Goal: Task Accomplishment & Management: Use online tool/utility

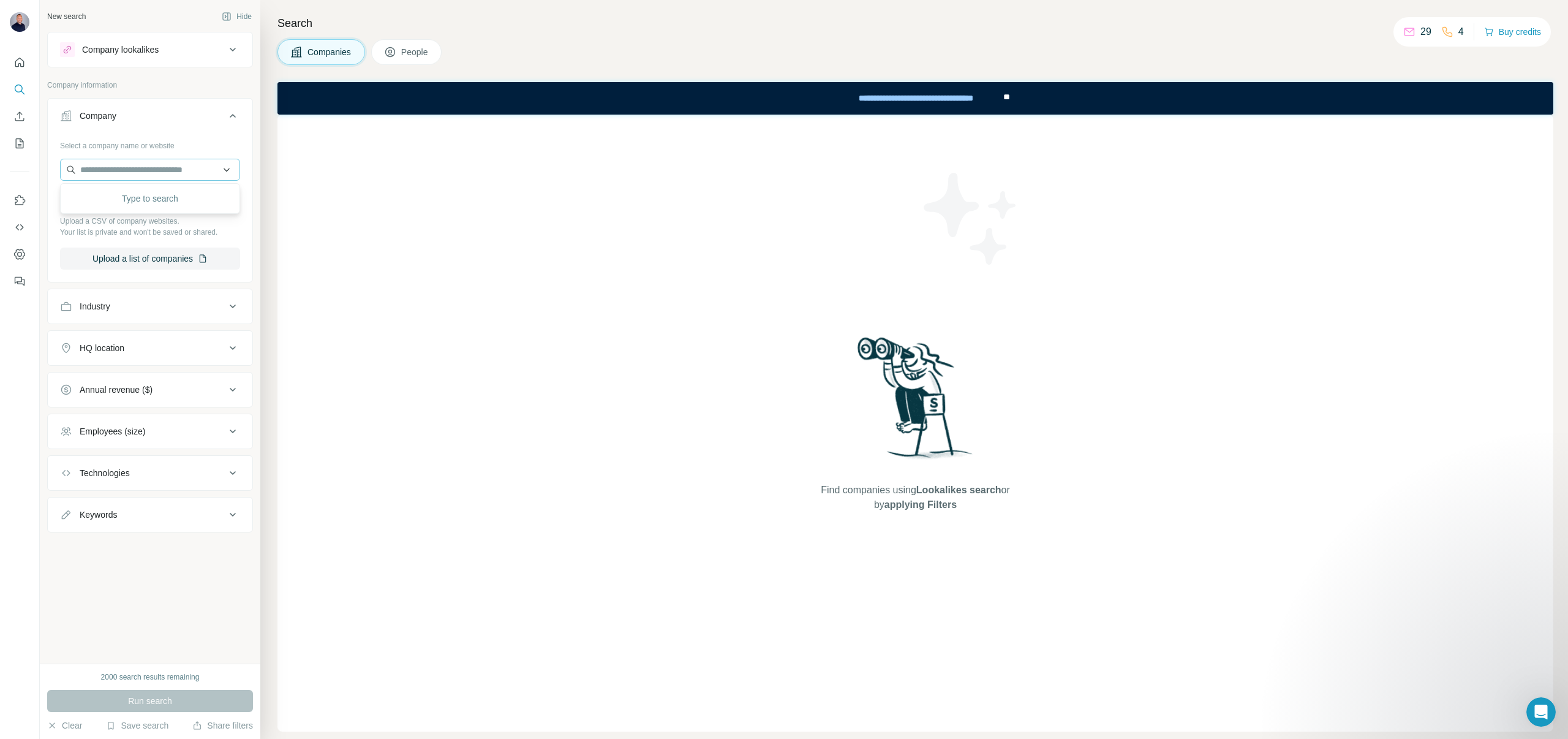
click at [185, 176] on input "text" at bounding box center [150, 170] width 180 height 22
click at [113, 429] on div "Employees (size)" at bounding box center [113, 432] width 65 height 13
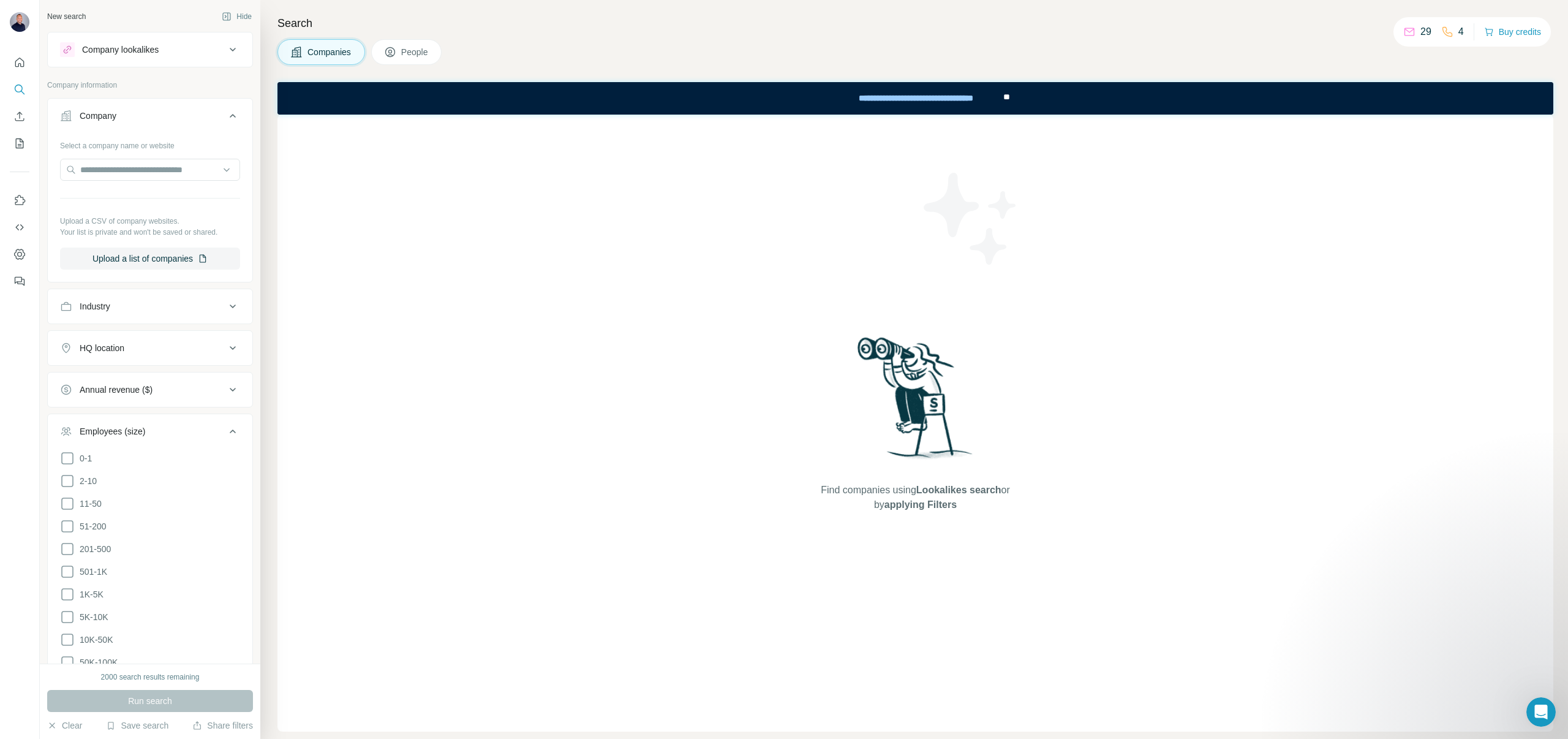
click at [109, 434] on div "Employees (size)" at bounding box center [113, 432] width 65 height 13
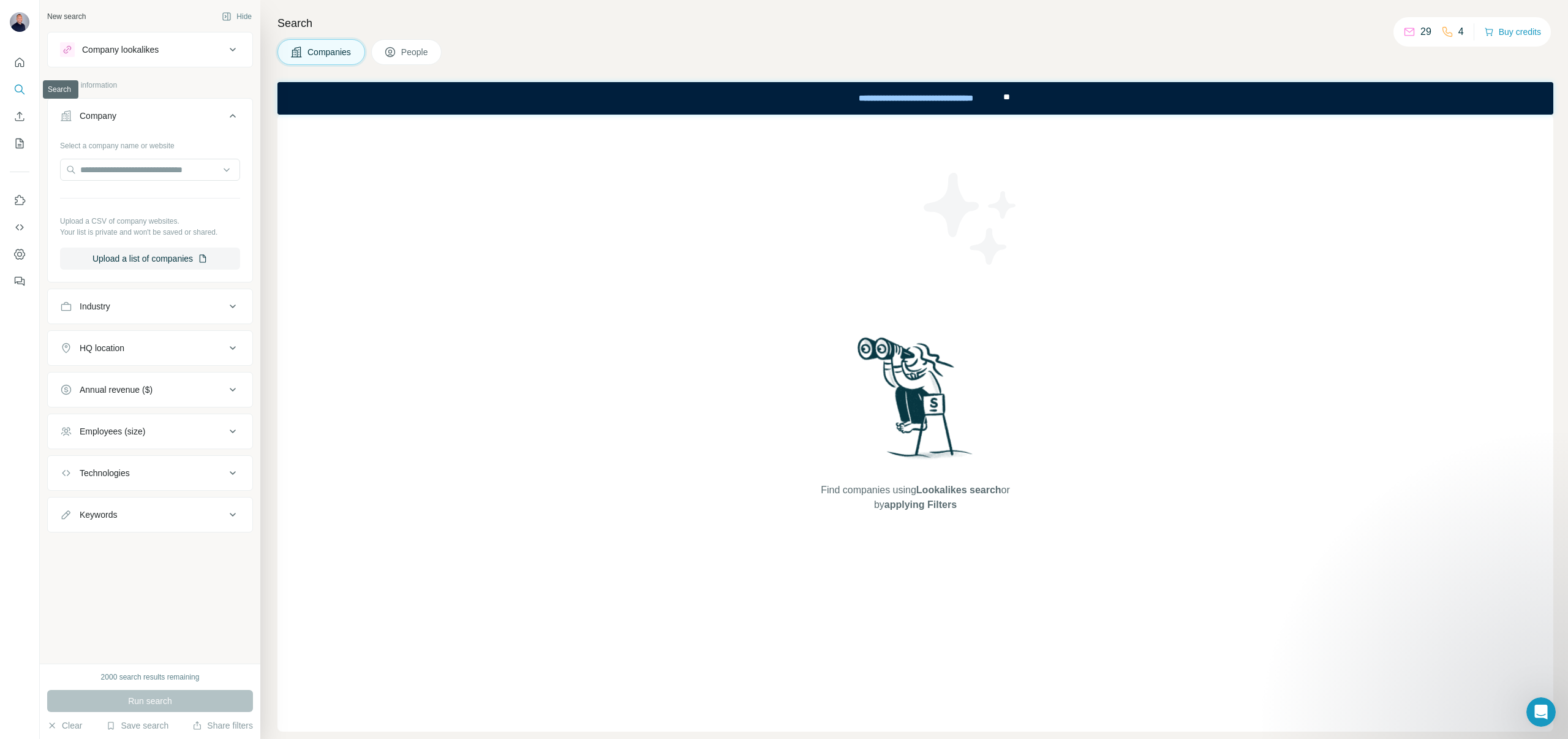
click at [23, 87] on icon "Search" at bounding box center [20, 90] width 13 height 13
click at [397, 46] on icon at bounding box center [390, 53] width 13 height 13
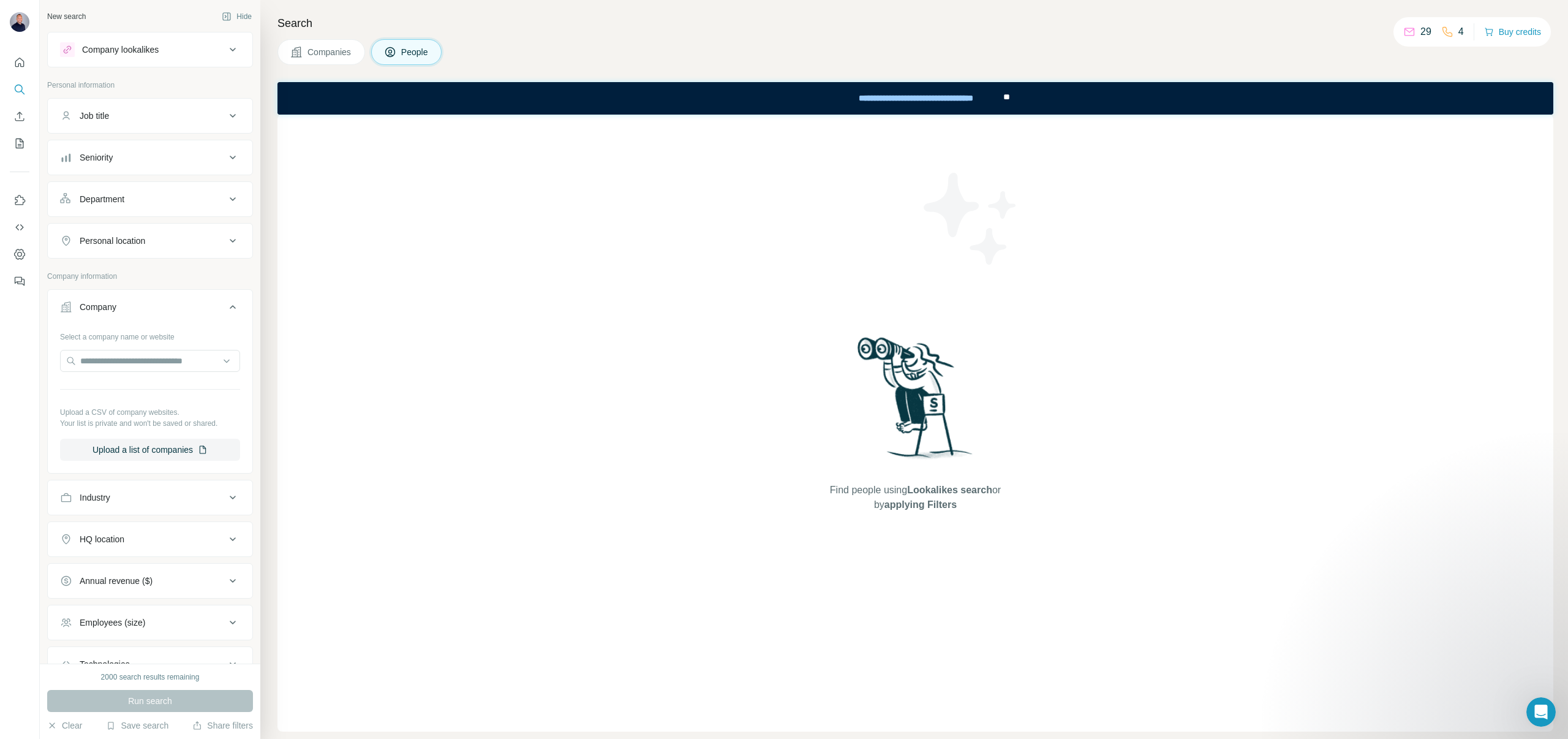
click at [412, 47] on span "People" at bounding box center [415, 53] width 28 height 13
click at [172, 366] on input "text" at bounding box center [150, 361] width 180 height 22
paste input "**********"
type input "**********"
drag, startPoint x: 147, startPoint y: 359, endPoint x: 56, endPoint y: 346, distance: 91.9
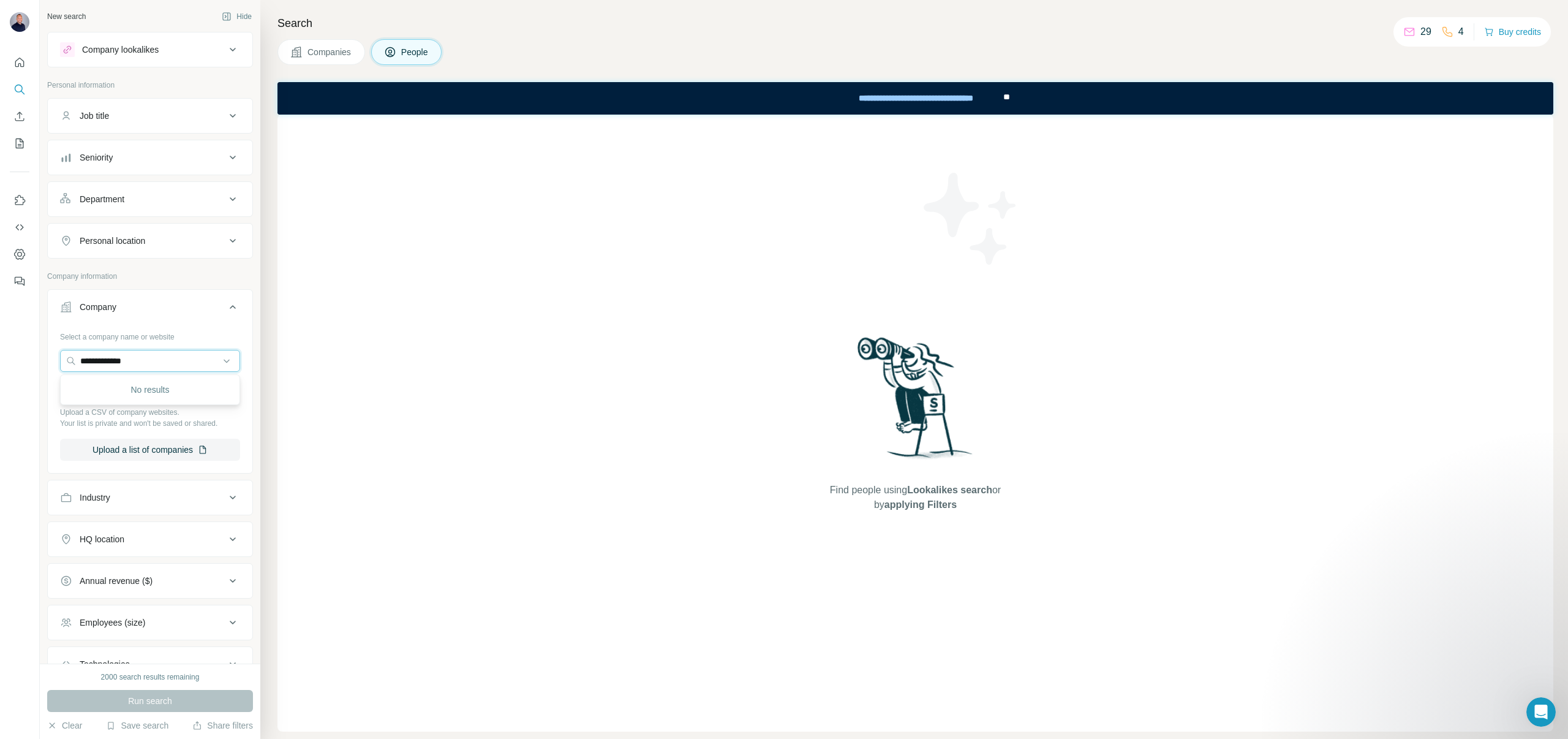
click at [74, 348] on div "**********" at bounding box center [150, 394] width 180 height 134
click at [141, 117] on div "Job title" at bounding box center [142, 116] width 165 height 13
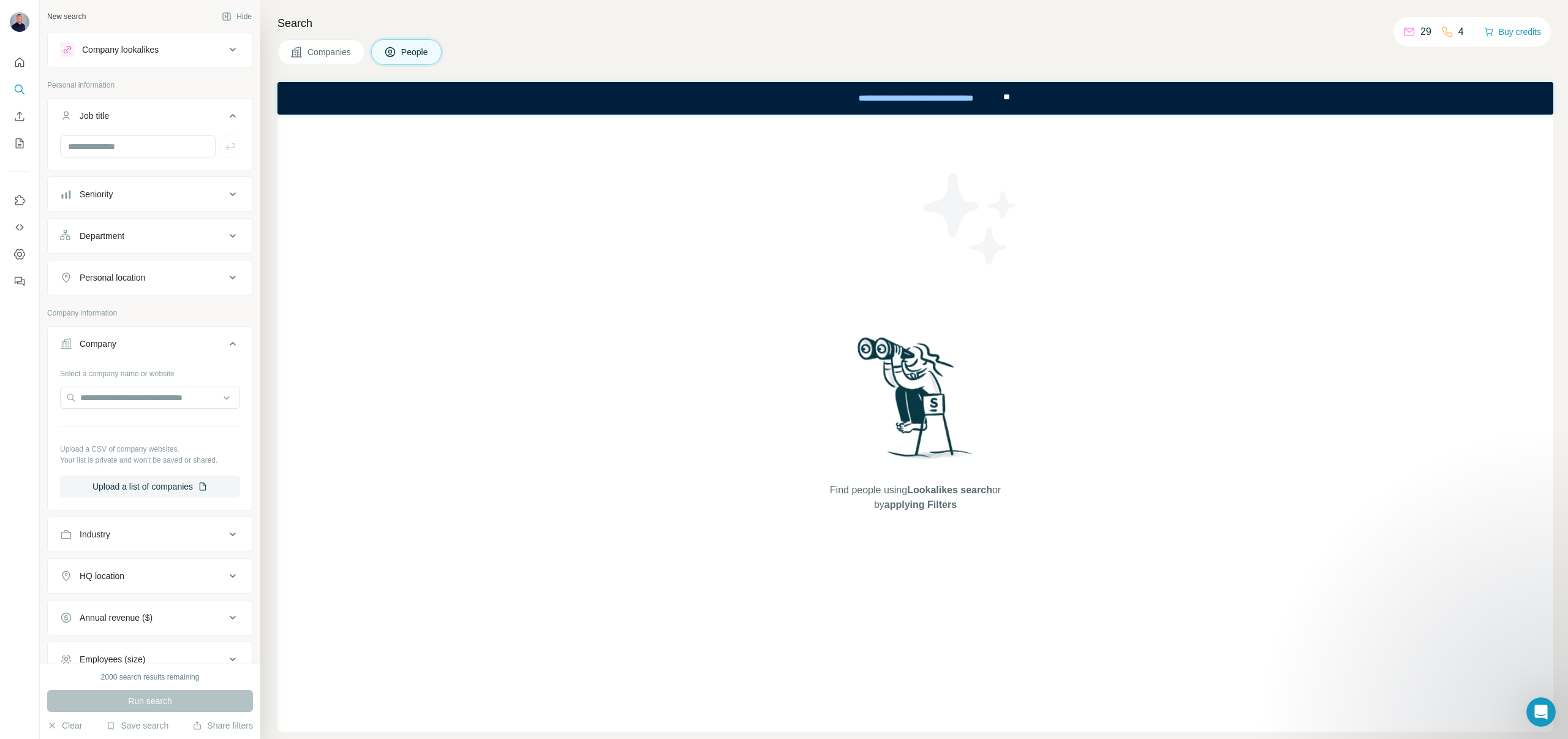
click at [141, 117] on div "Job title" at bounding box center [142, 116] width 165 height 13
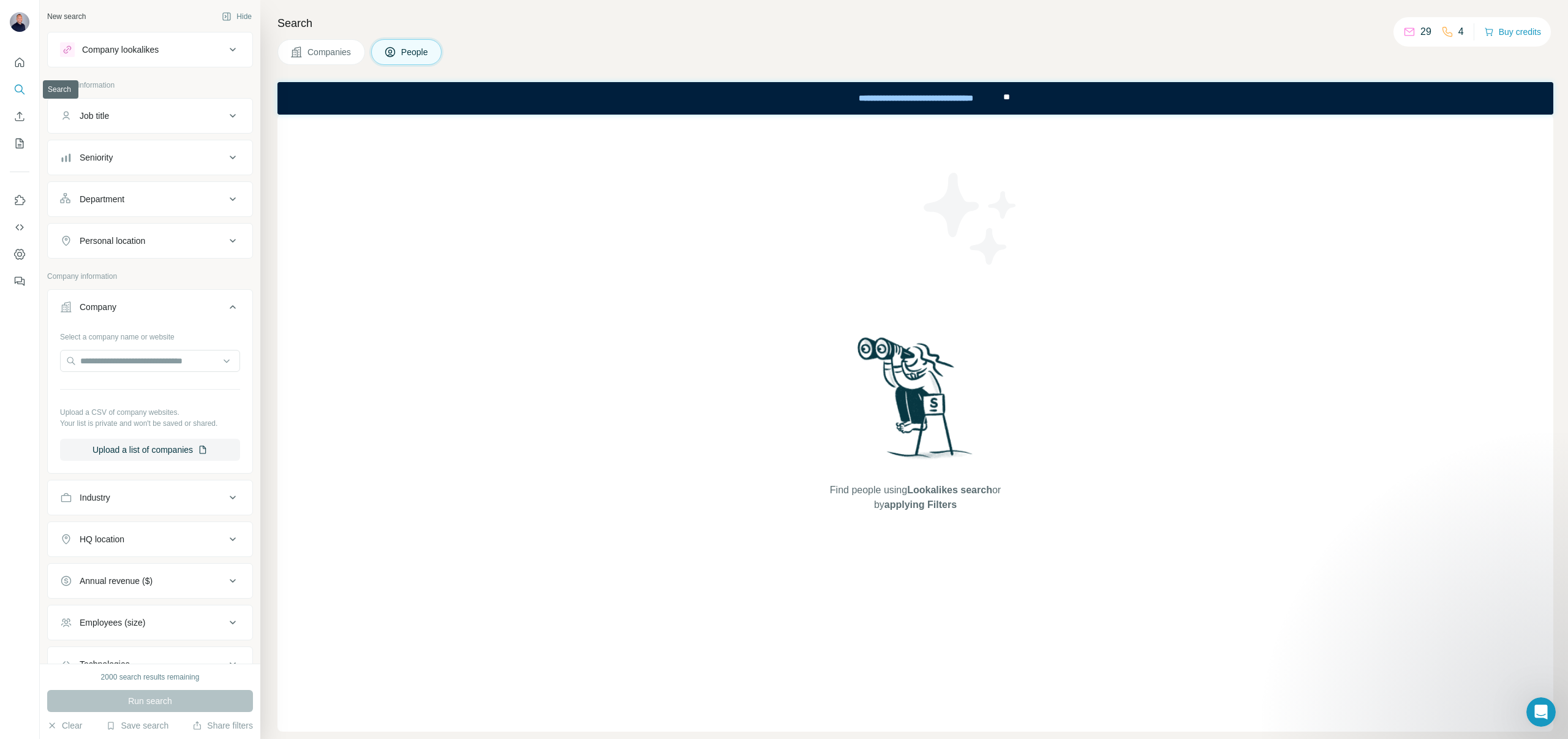
click at [21, 94] on icon "Search" at bounding box center [20, 90] width 13 height 13
click at [331, 46] on span "Companies" at bounding box center [329, 53] width 44 height 13
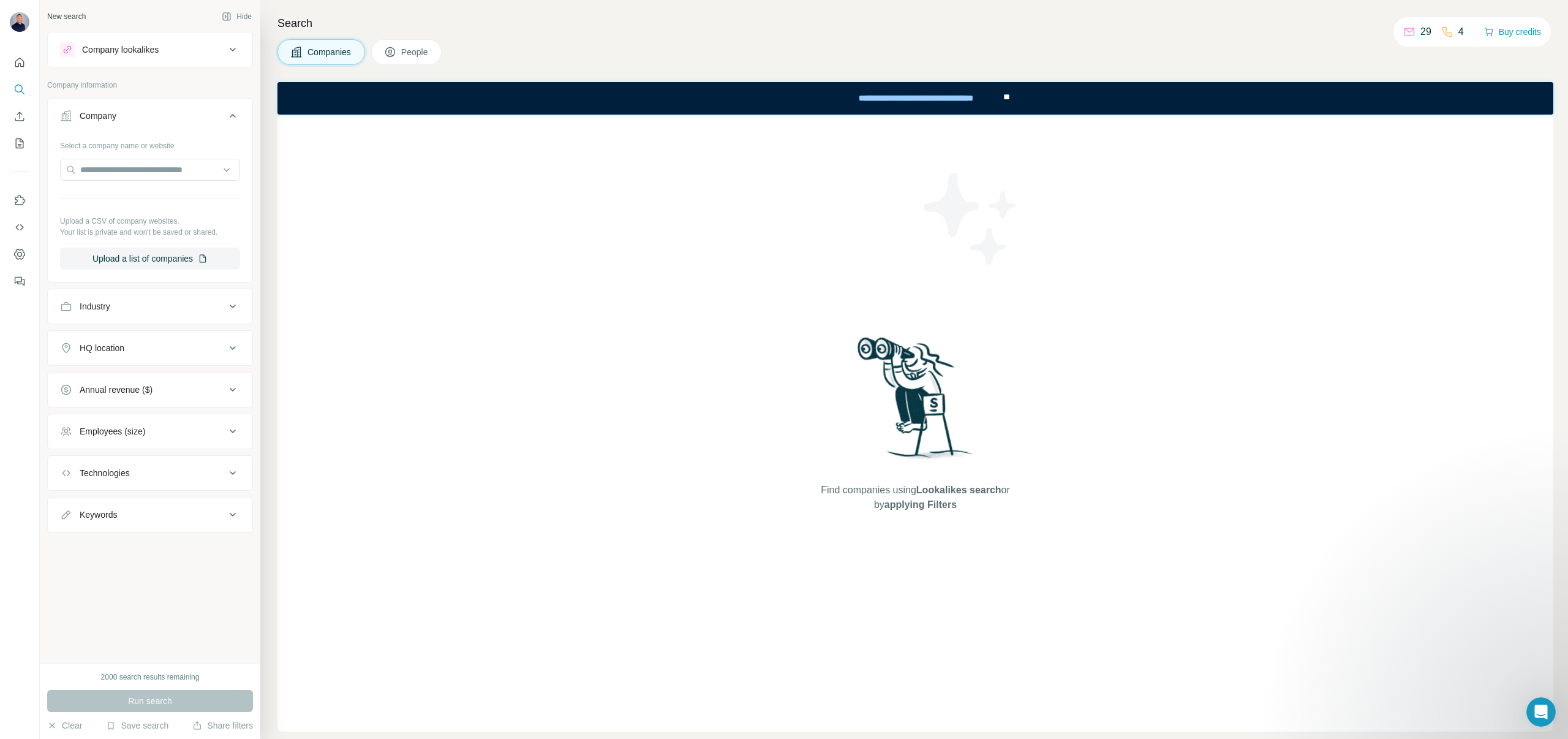
click at [409, 52] on span "People" at bounding box center [415, 53] width 28 height 13
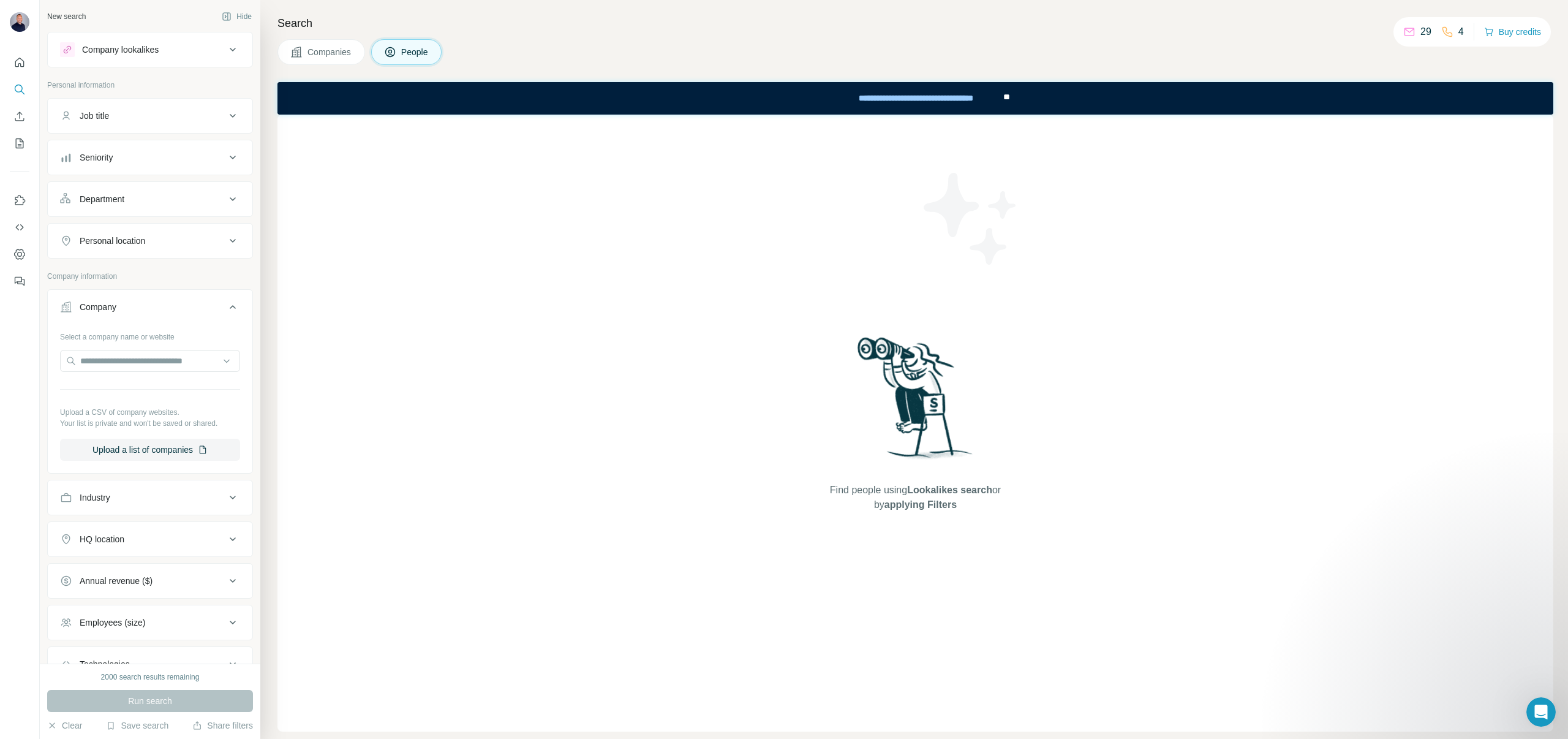
click at [191, 82] on p "Personal information" at bounding box center [150, 85] width 206 height 11
click at [160, 62] on button "Company lookalikes" at bounding box center [150, 49] width 204 height 29
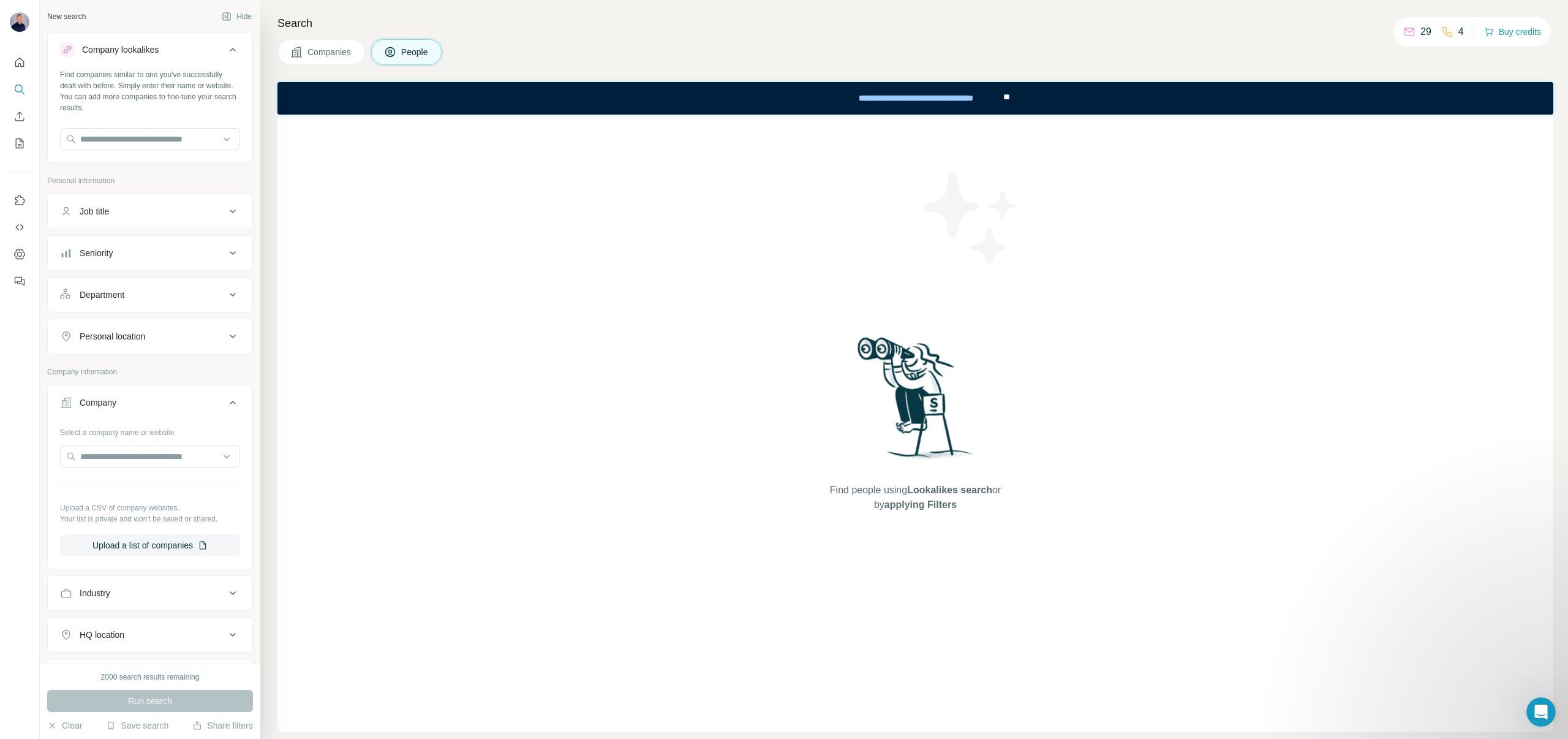
click at [160, 62] on button "Company lookalikes" at bounding box center [150, 52] width 204 height 34
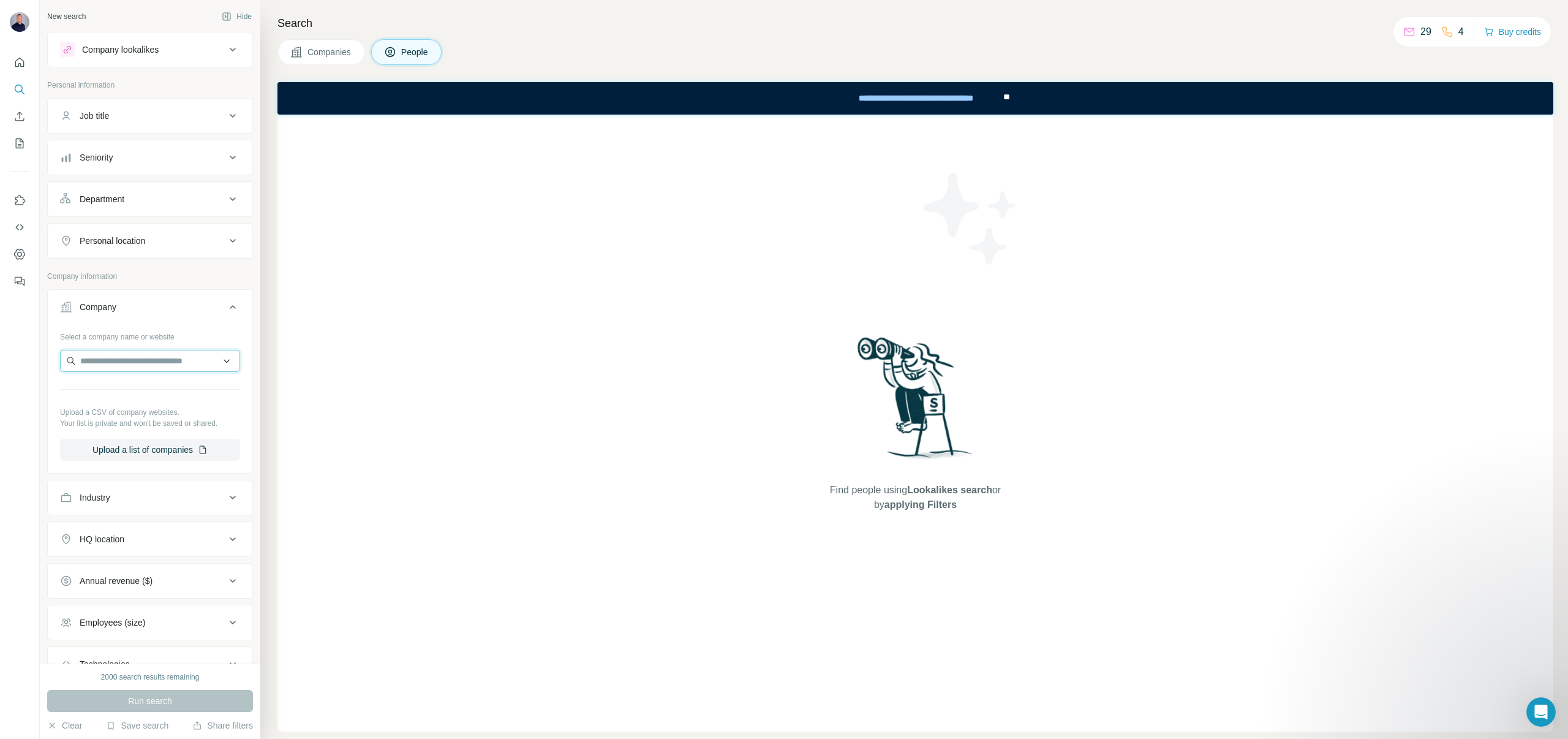
click at [129, 366] on input "text" at bounding box center [150, 361] width 180 height 22
paste input "**********"
type input "**********"
click at [137, 388] on p "Patriot Federal" at bounding box center [124, 389] width 59 height 13
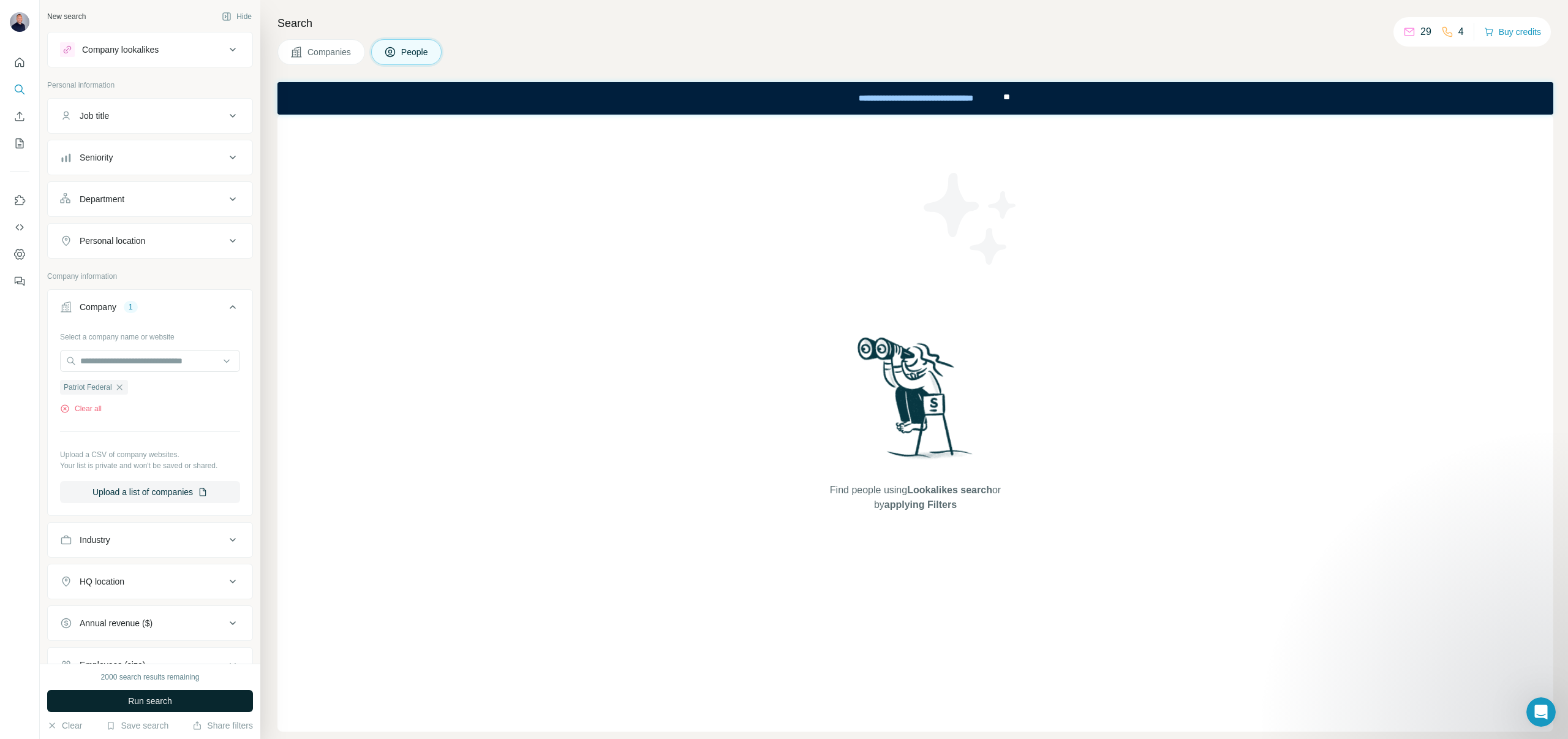
click at [126, 703] on button "Run search" at bounding box center [150, 701] width 206 height 22
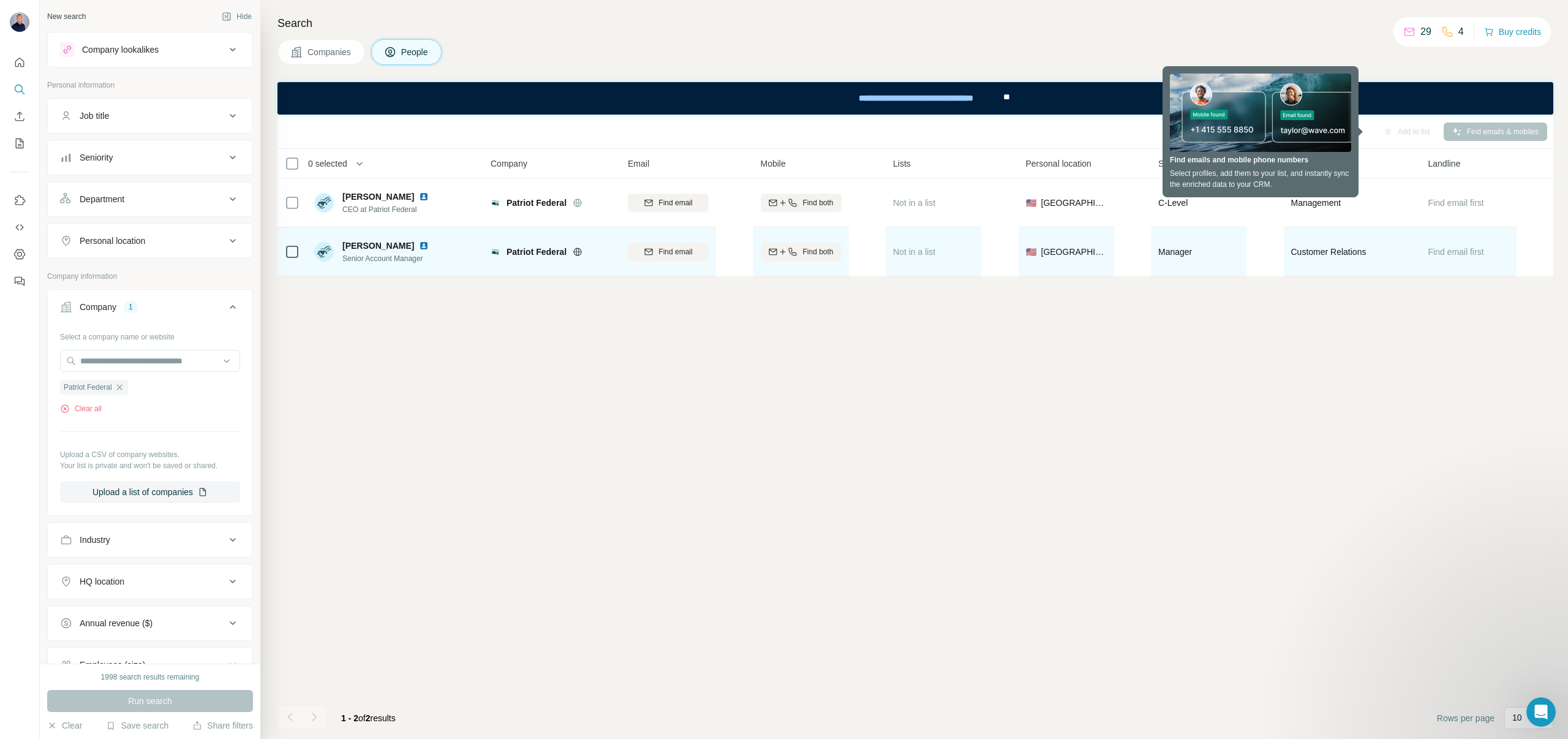
click at [1474, 256] on span "Find email first" at bounding box center [1455, 251] width 55 height 10
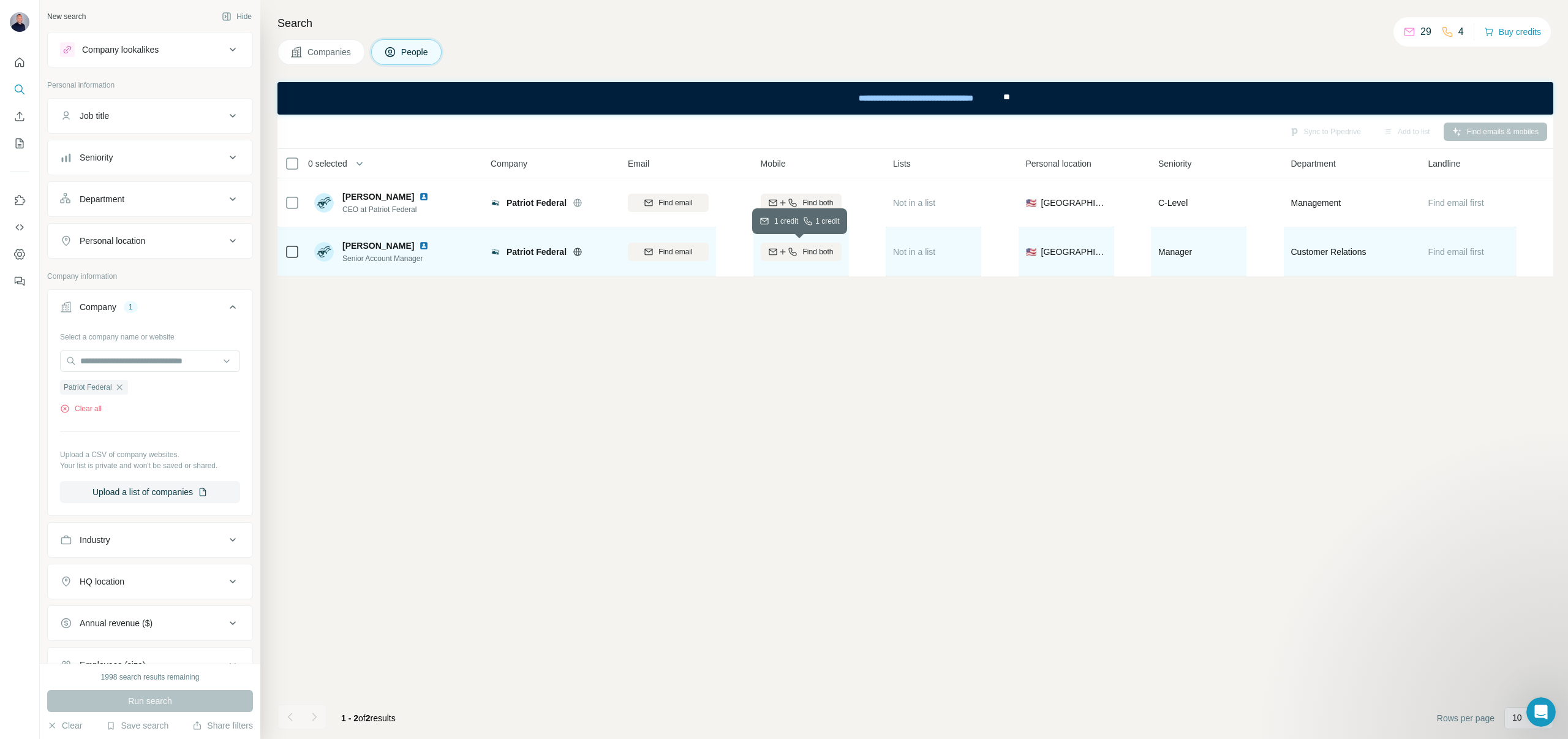
click at [806, 253] on span "Find both" at bounding box center [818, 251] width 31 height 11
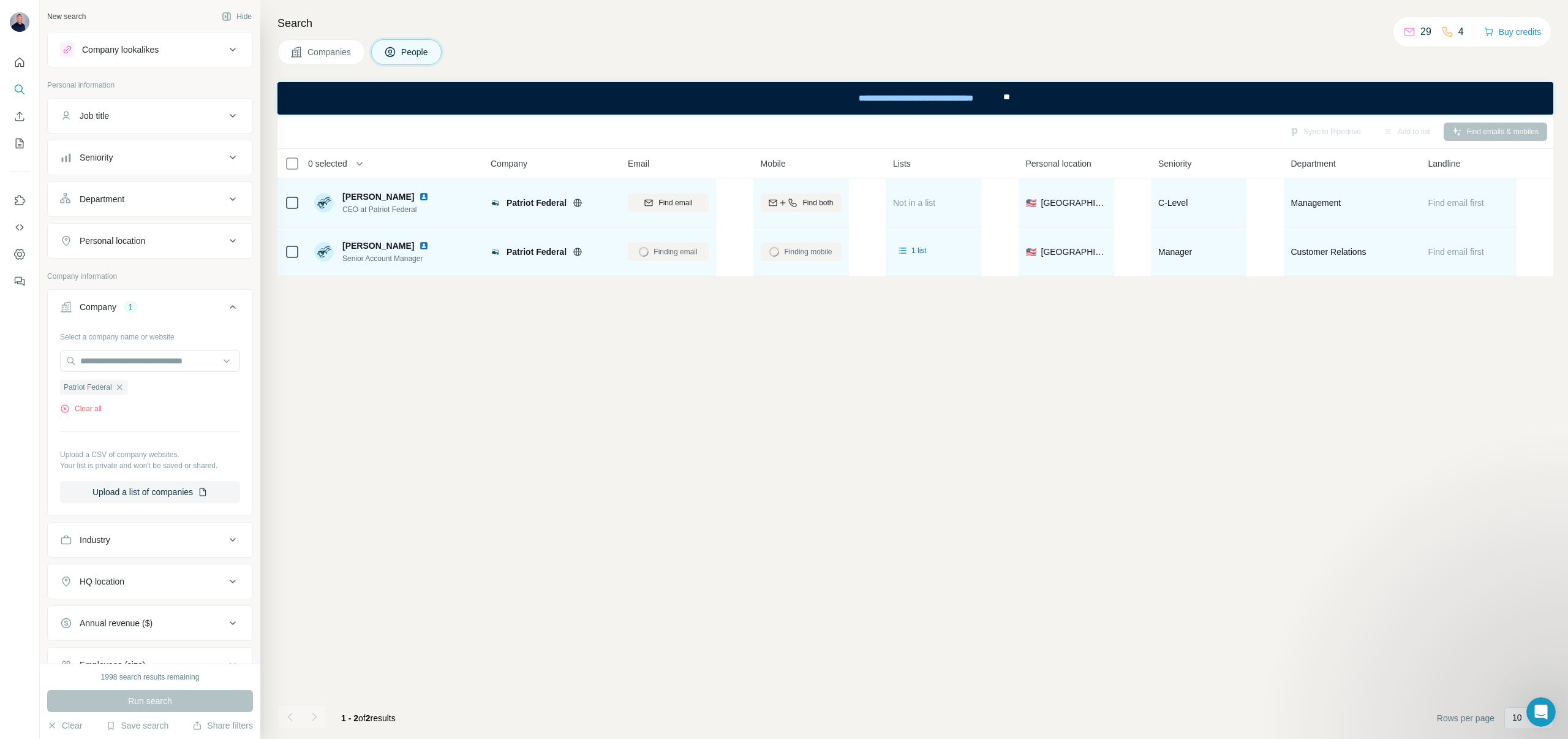
click at [1459, 202] on span "Find email first" at bounding box center [1455, 202] width 55 height 10
click at [825, 202] on span "Find both" at bounding box center [818, 202] width 31 height 11
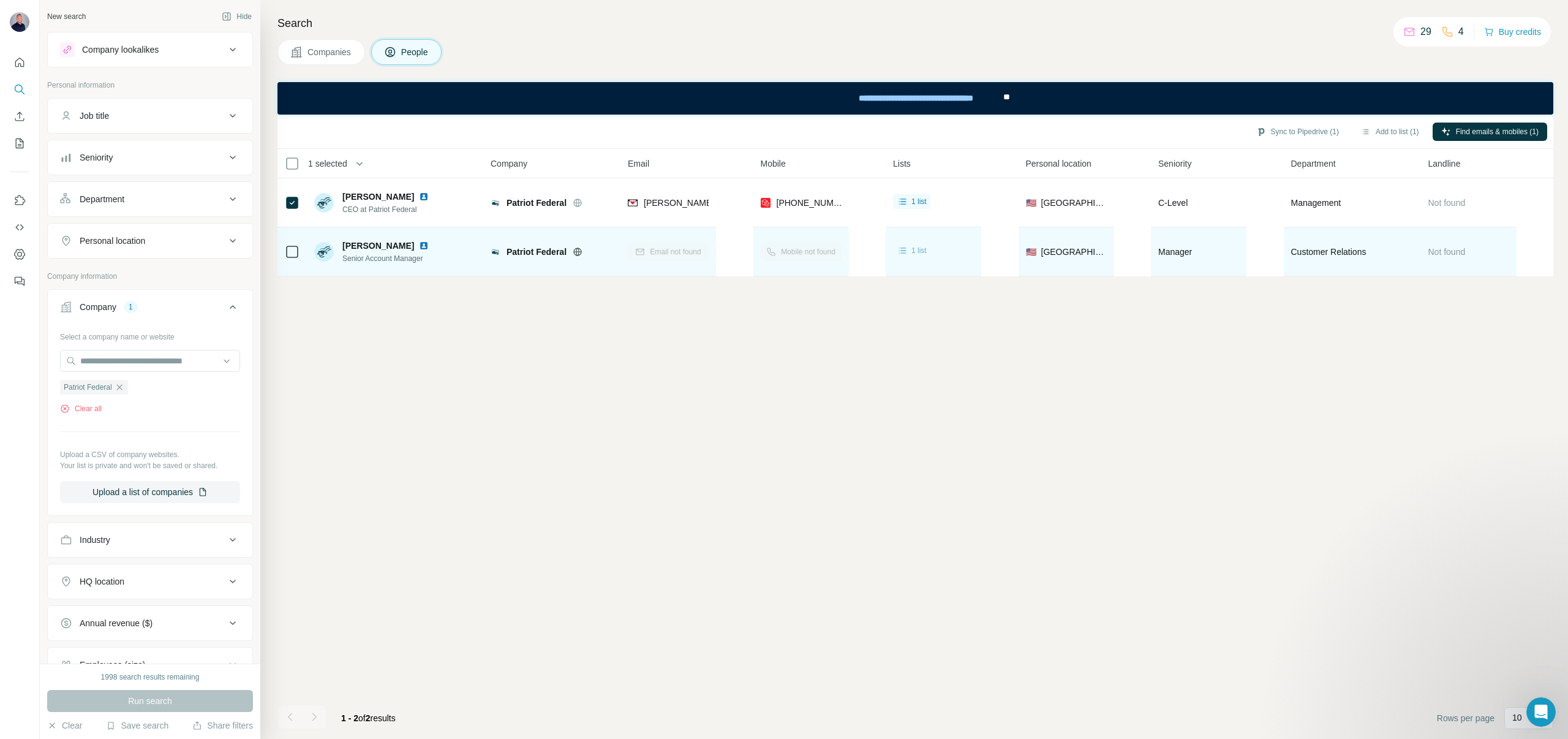
click at [923, 255] on span "1 list" at bounding box center [919, 251] width 15 height 11
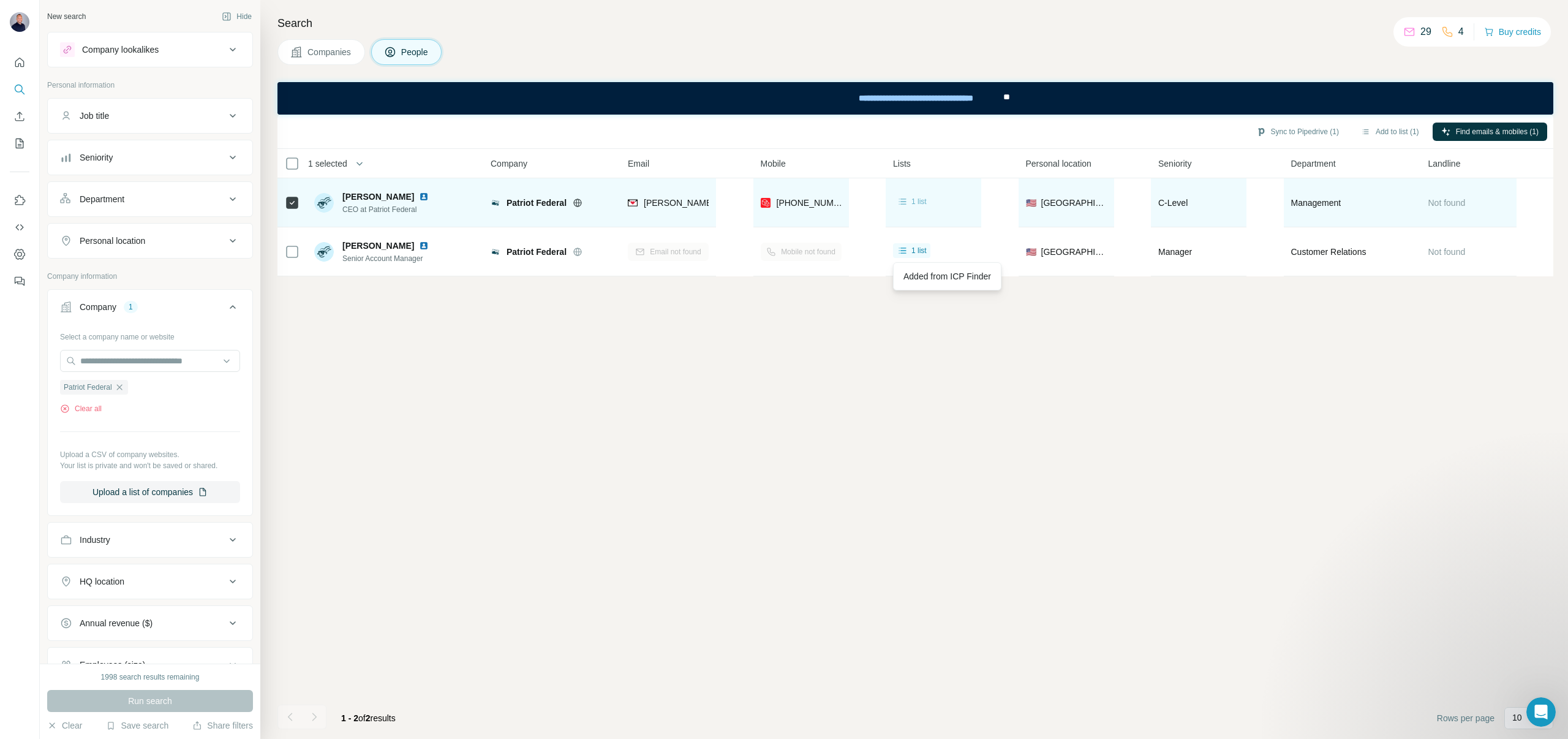
click at [918, 202] on span "1 list" at bounding box center [919, 202] width 15 height 11
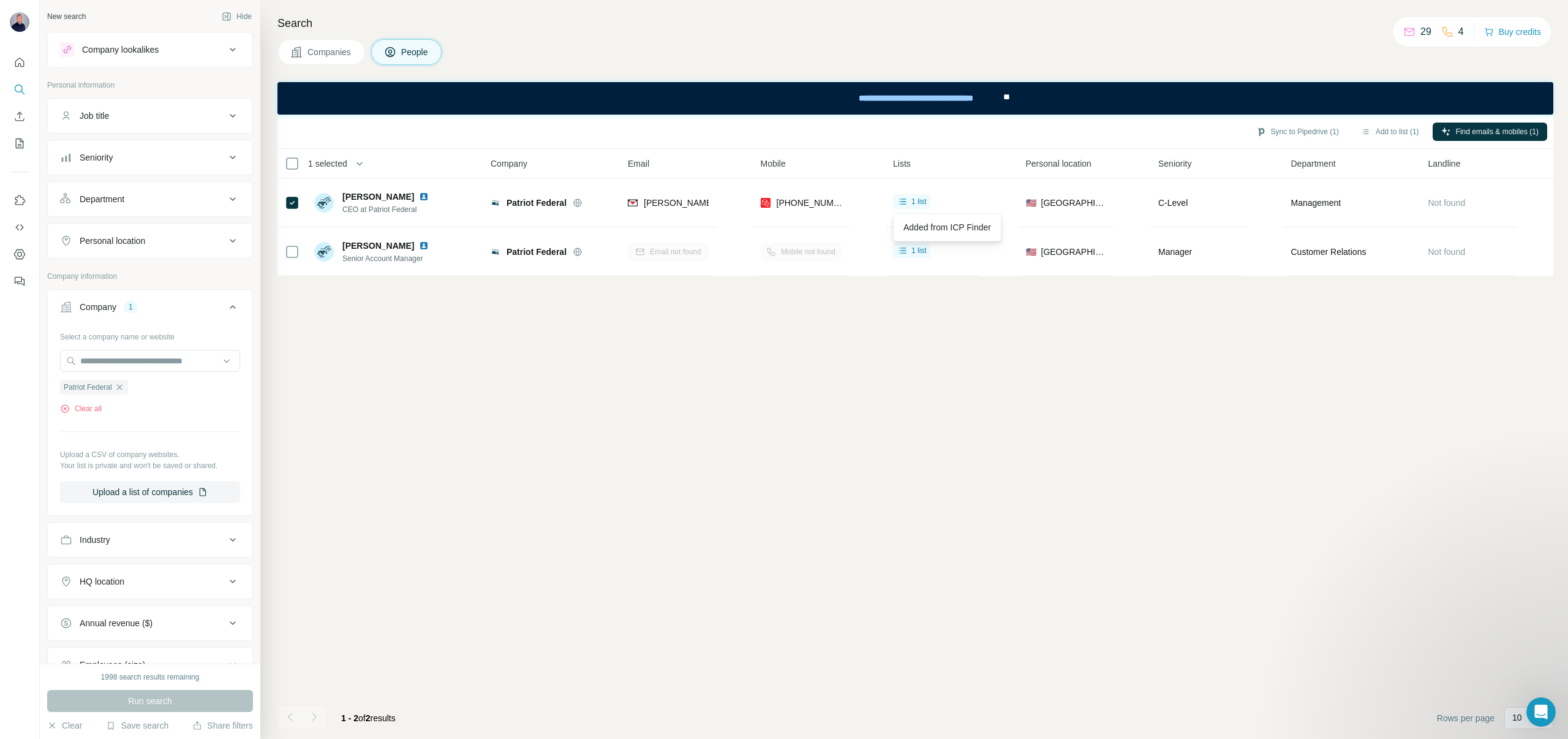
click at [1055, 302] on div "Sync to Pipedrive (1) Add to list (1) Find emails & mobiles (1) 1 selected Peop…" at bounding box center [916, 427] width 1276 height 625
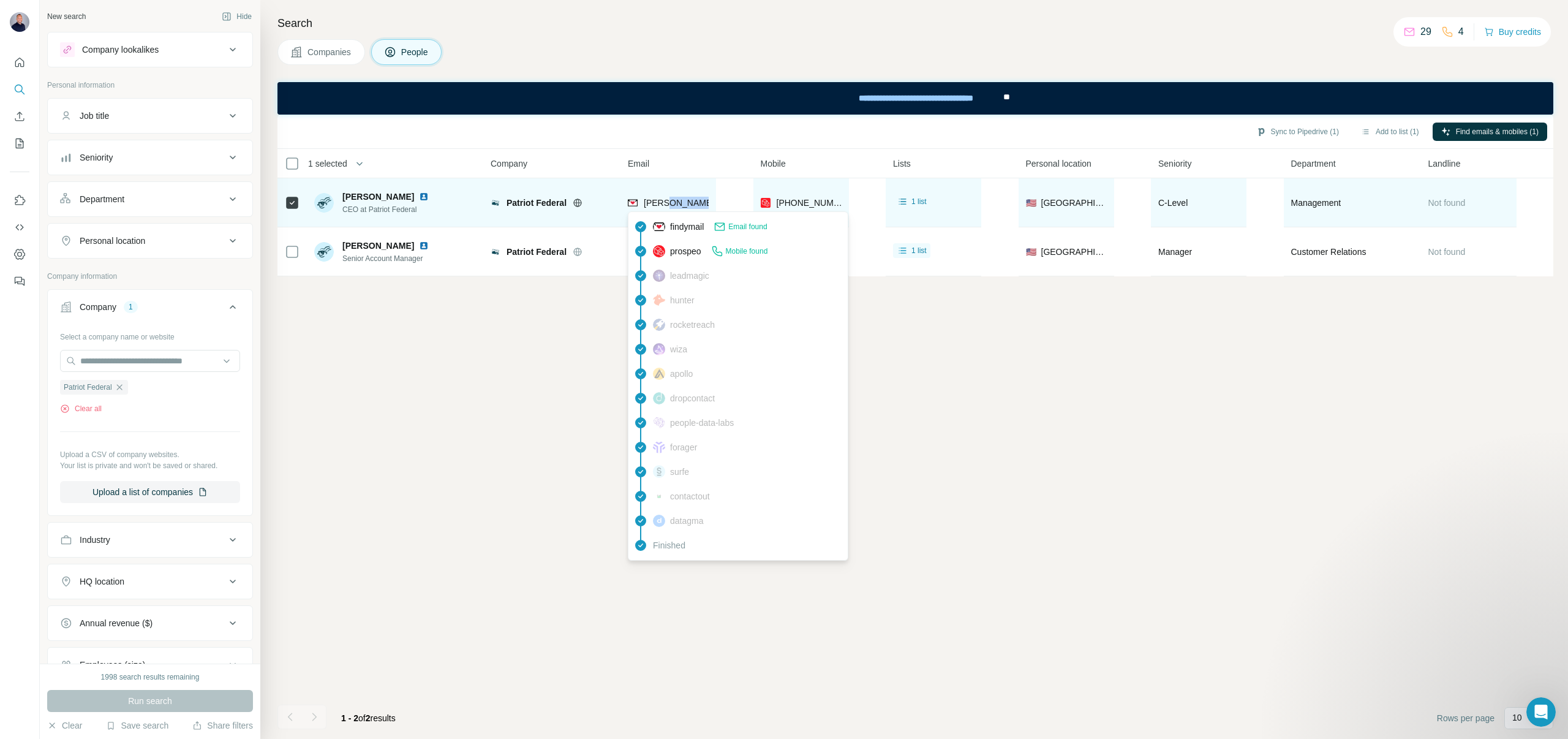
click at [680, 202] on span "[PERSON_NAME][EMAIL_ADDRESS][DOMAIN_NAME]" at bounding box center [752, 202] width 216 height 10
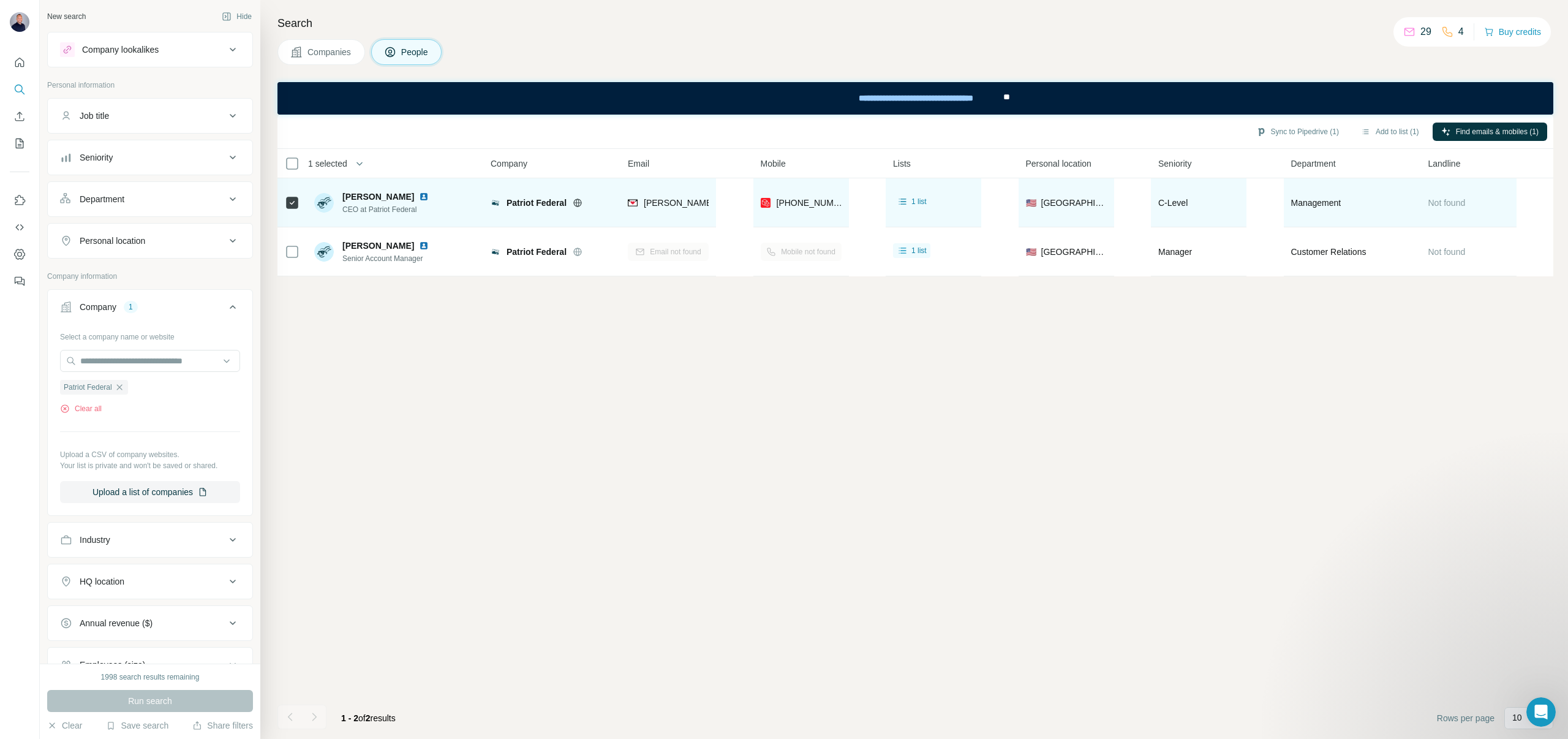
click at [372, 198] on span "[PERSON_NAME]" at bounding box center [377, 197] width 72 height 13
click at [419, 197] on img at bounding box center [424, 196] width 10 height 10
click at [379, 193] on span "[PERSON_NAME]" at bounding box center [377, 197] width 72 height 13
click at [578, 202] on icon at bounding box center [577, 202] width 10 height 10
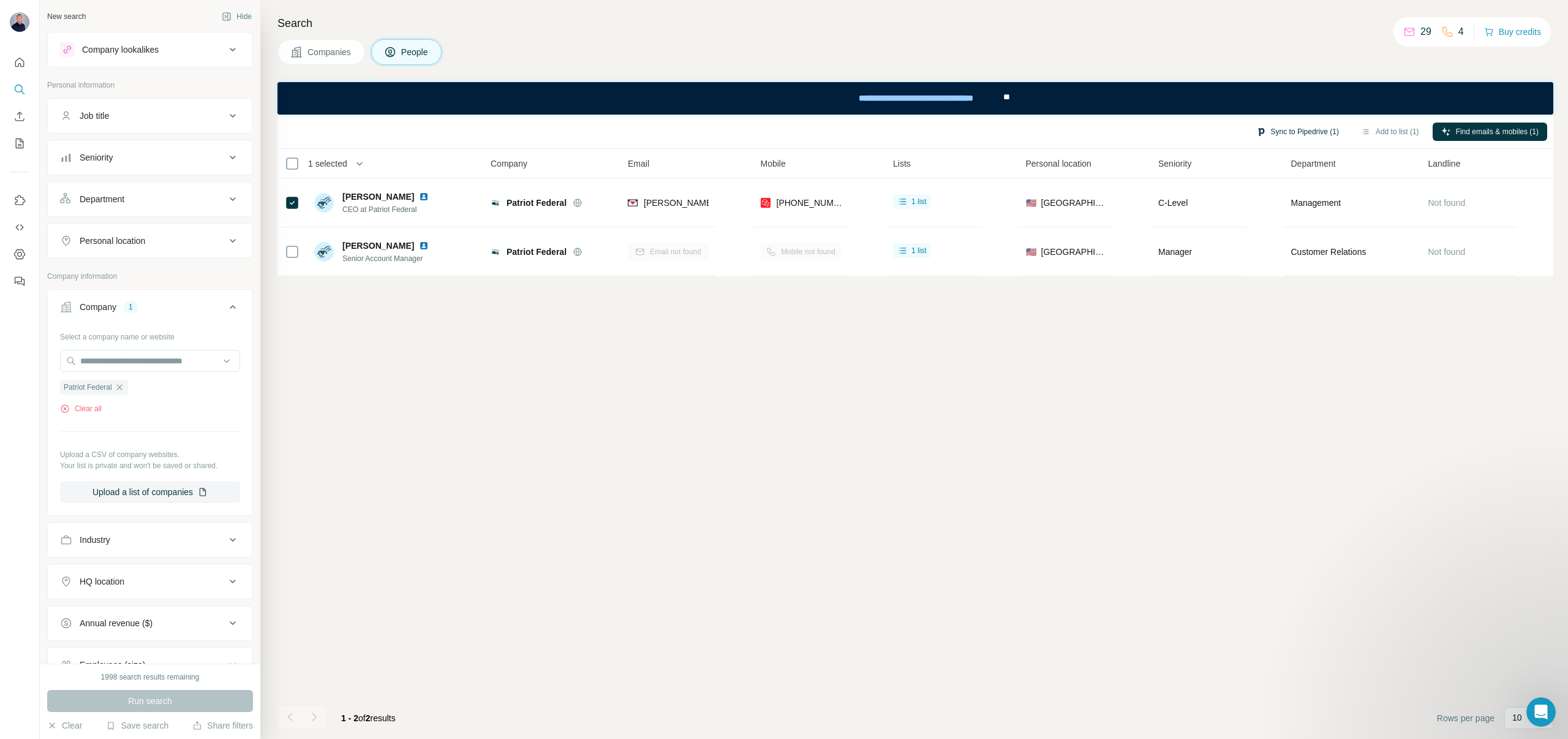
click at [1272, 134] on button "Sync to Pipedrive (1)" at bounding box center [1298, 132] width 100 height 18
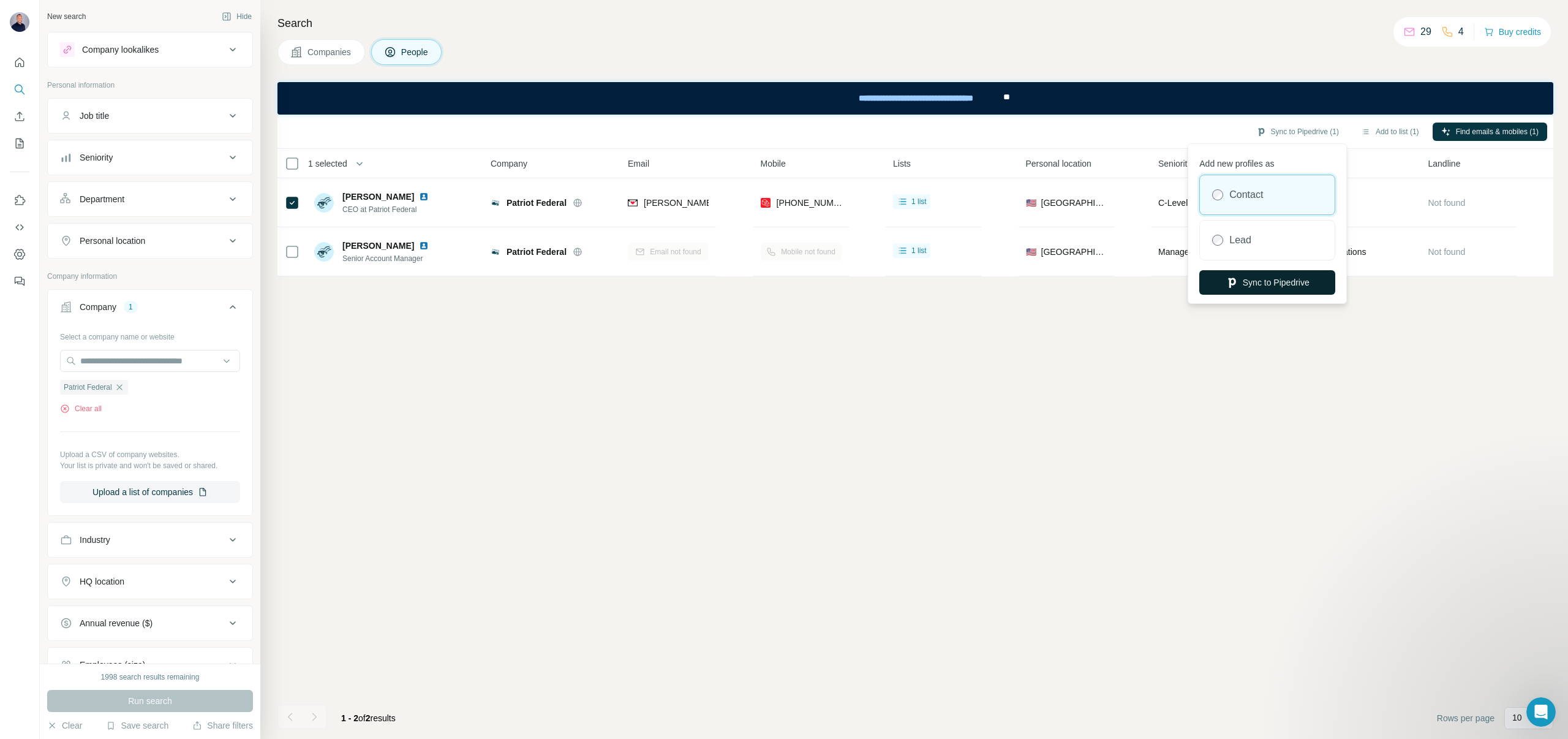
click at [1259, 281] on button "Sync to Pipedrive" at bounding box center [1268, 282] width 136 height 25
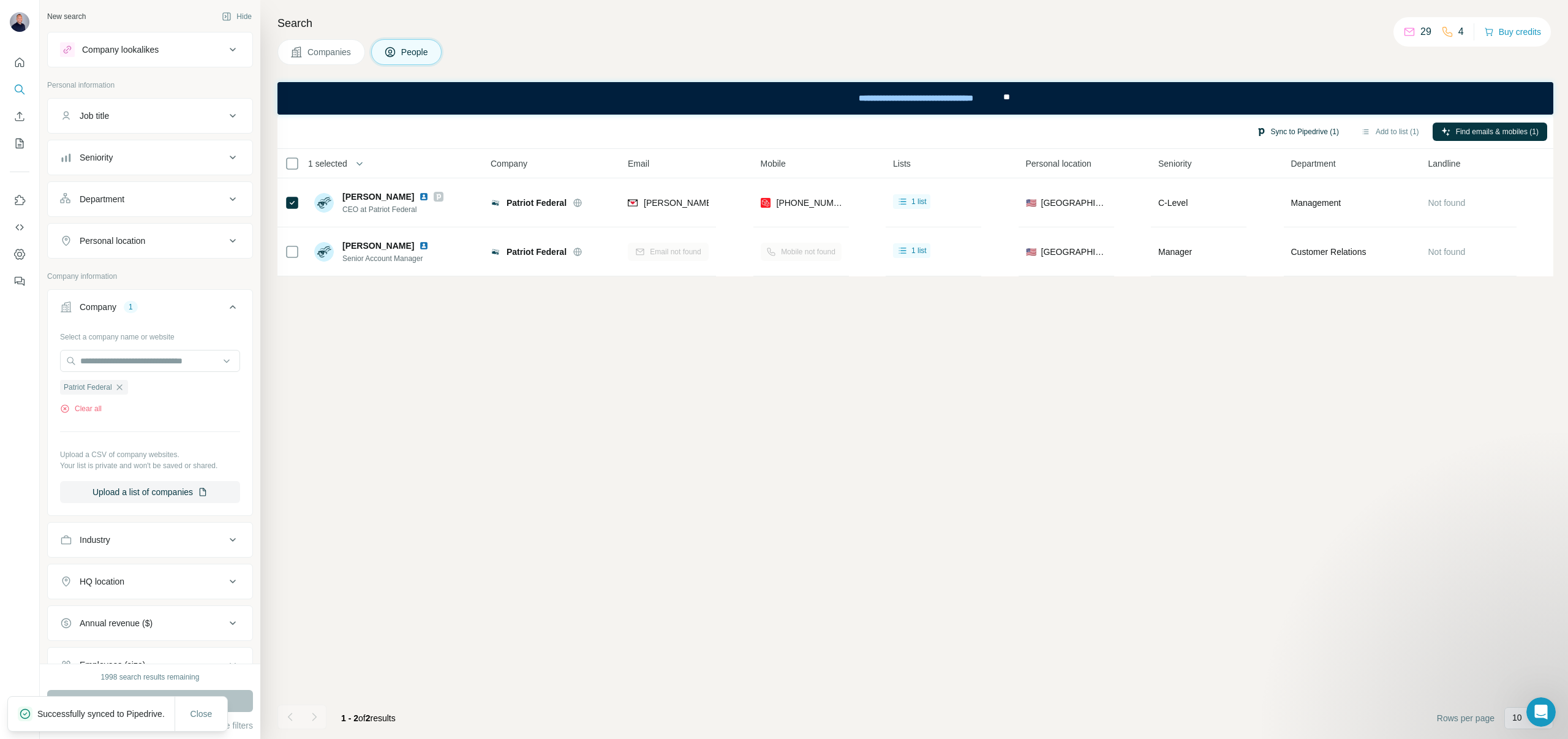
click at [1327, 131] on button "Sync to Pipedrive (1)" at bounding box center [1298, 132] width 100 height 18
click at [1271, 222] on button "Sync to Pipedrive" at bounding box center [1268, 222] width 136 height 25
